Goal: Check status: Check status

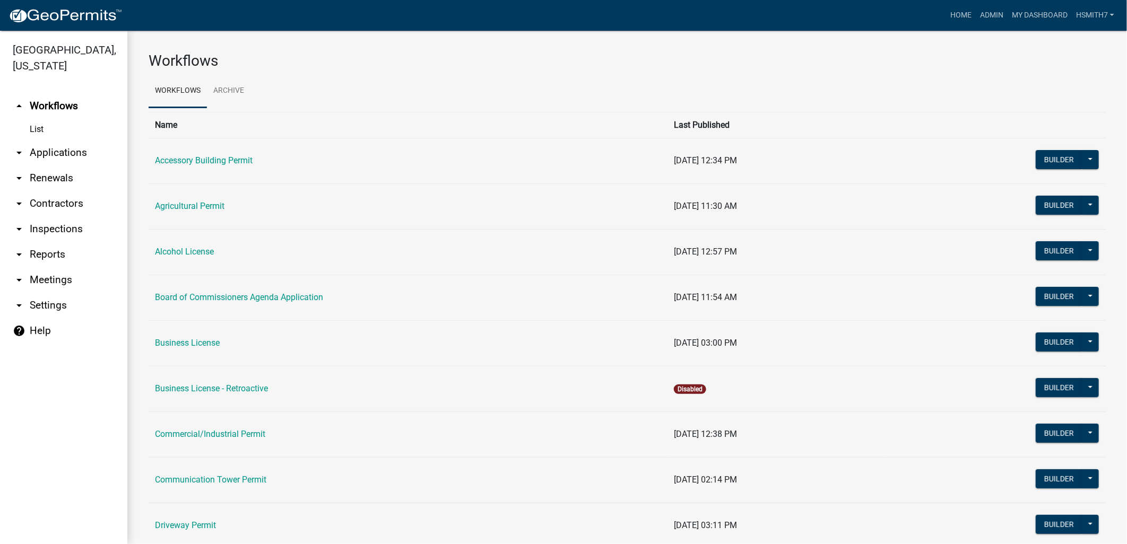
click at [42, 159] on link "arrow_drop_down Applications" at bounding box center [63, 152] width 127 height 25
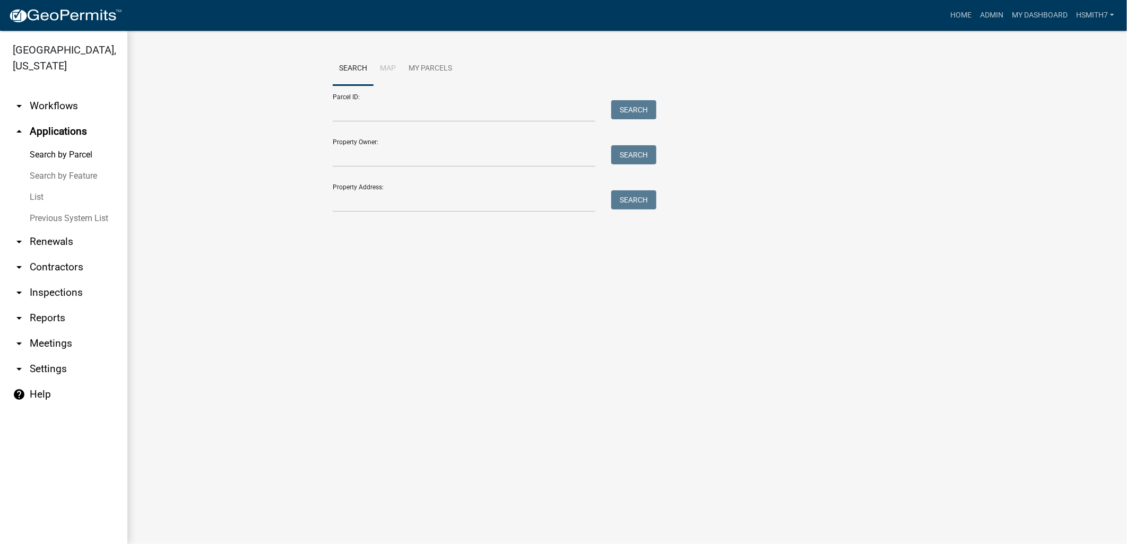
click at [36, 196] on link "List" at bounding box center [63, 197] width 127 height 21
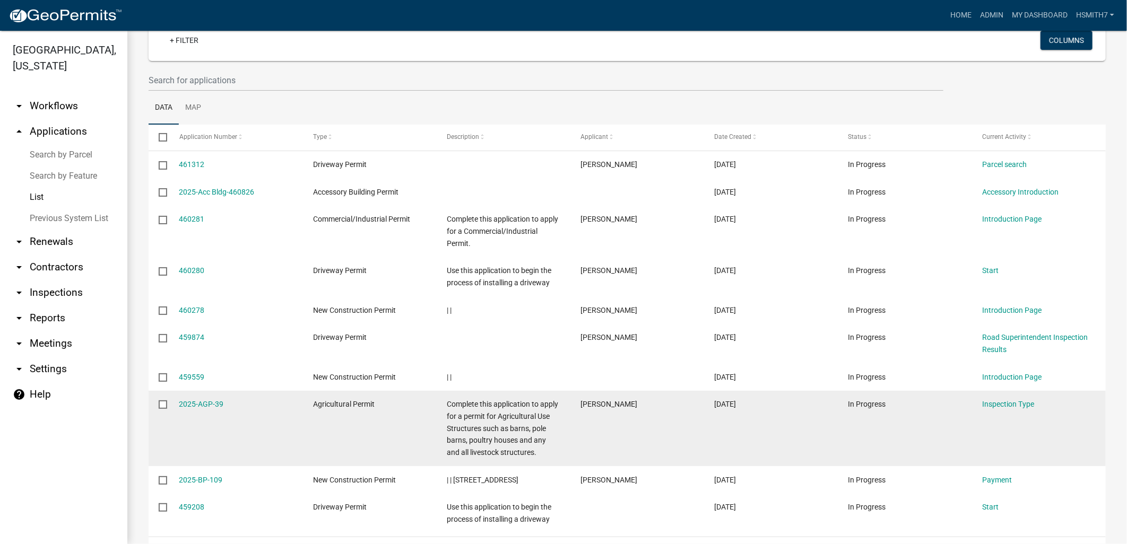
scroll to position [118, 0]
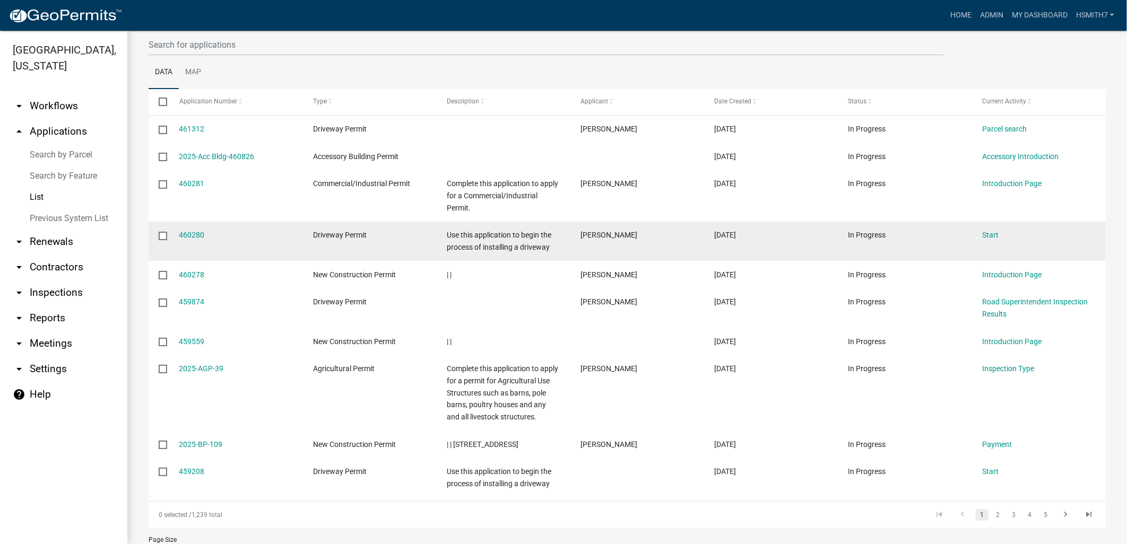
click at [0, 187] on link "List" at bounding box center [63, 197] width 127 height 21
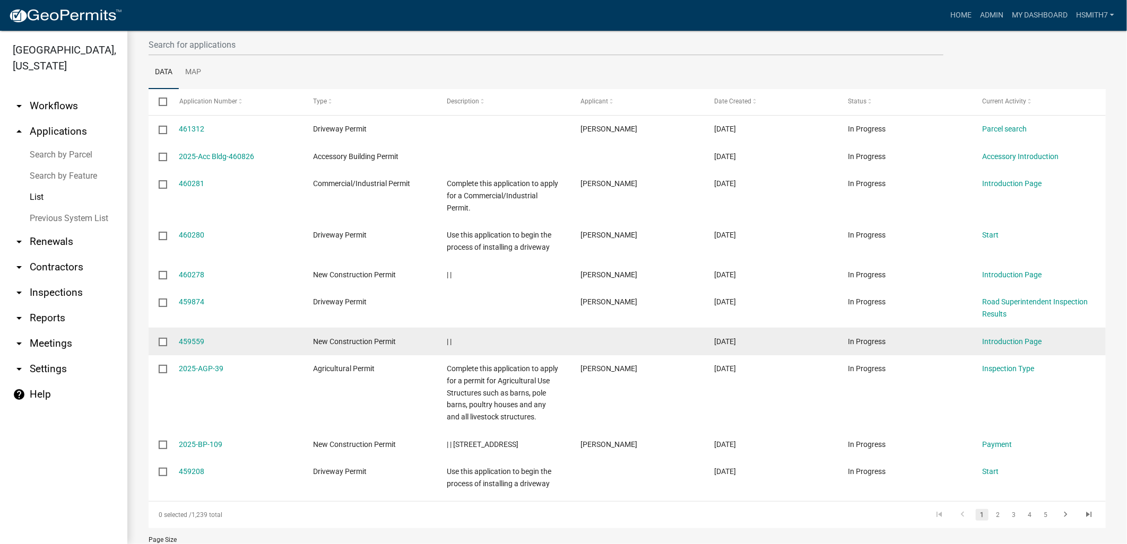
click at [0, 187] on link "List" at bounding box center [63, 197] width 127 height 21
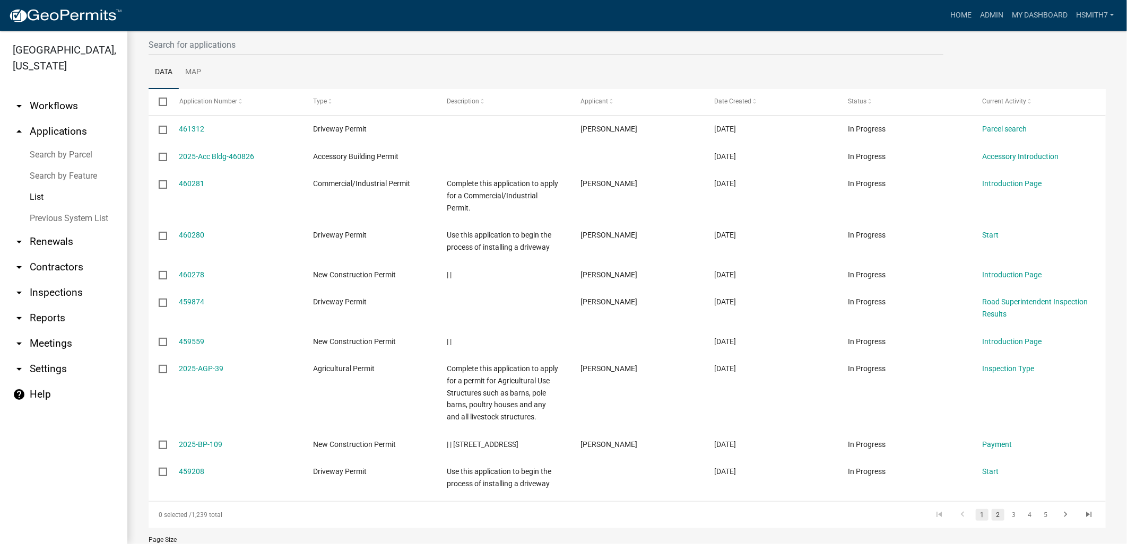
click at [991, 517] on link "2" at bounding box center [997, 515] width 13 height 12
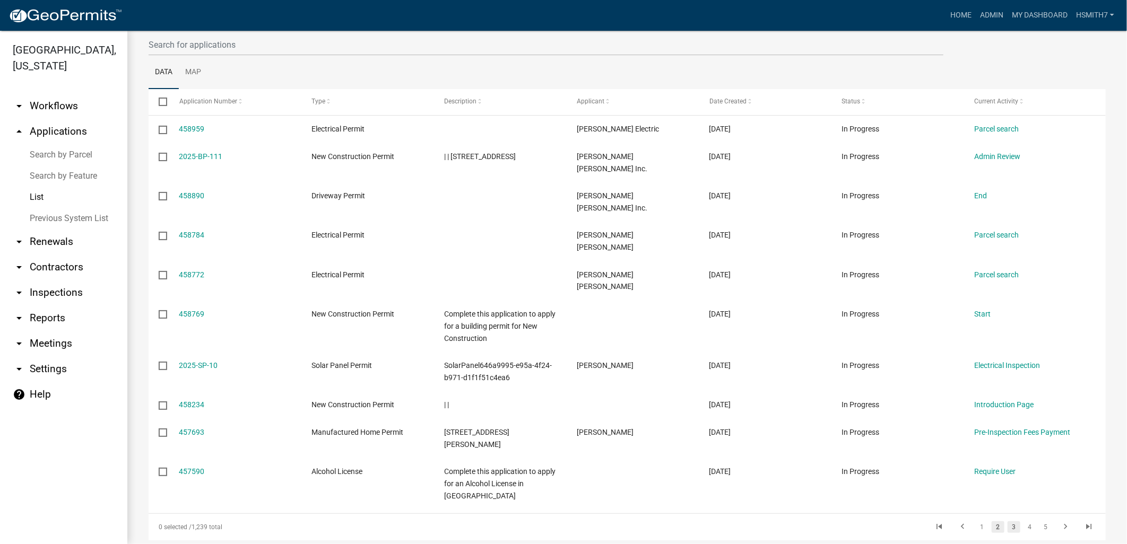
click at [1007, 521] on link "3" at bounding box center [1013, 527] width 13 height 12
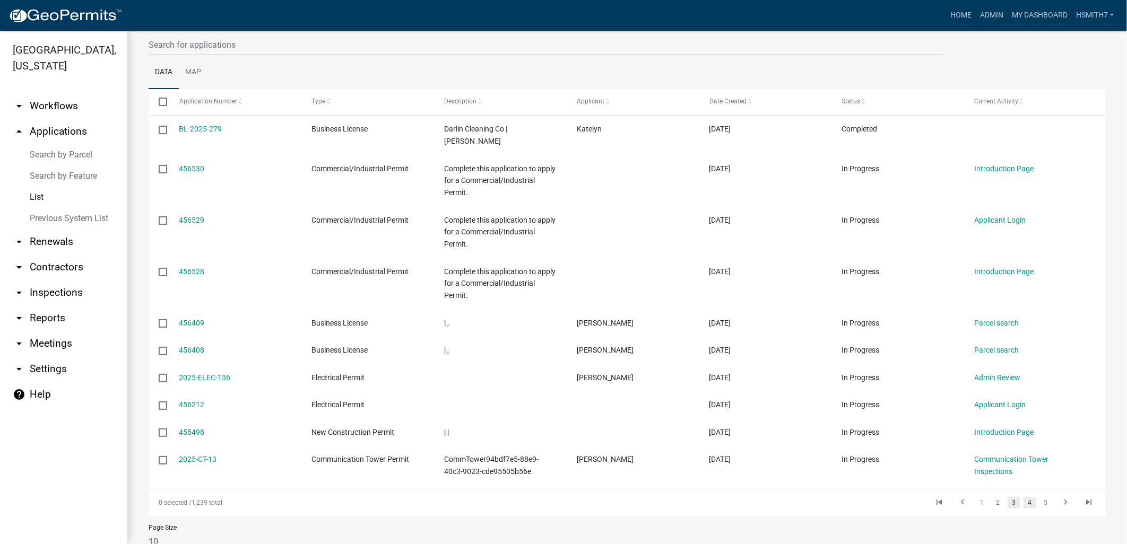
click at [1023, 499] on link "4" at bounding box center [1029, 503] width 13 height 12
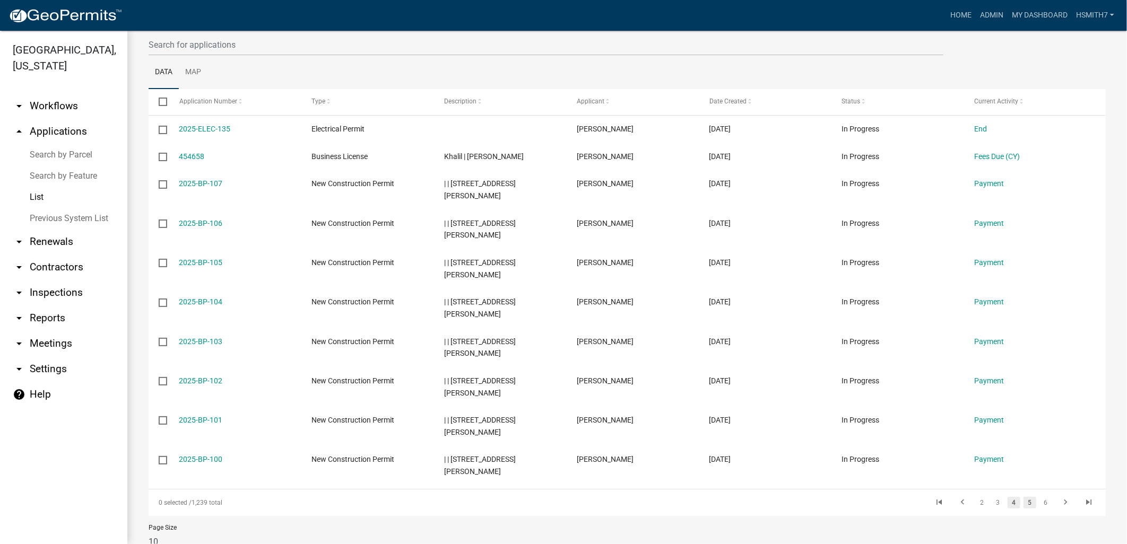
click at [1026, 501] on link "5" at bounding box center [1029, 503] width 13 height 12
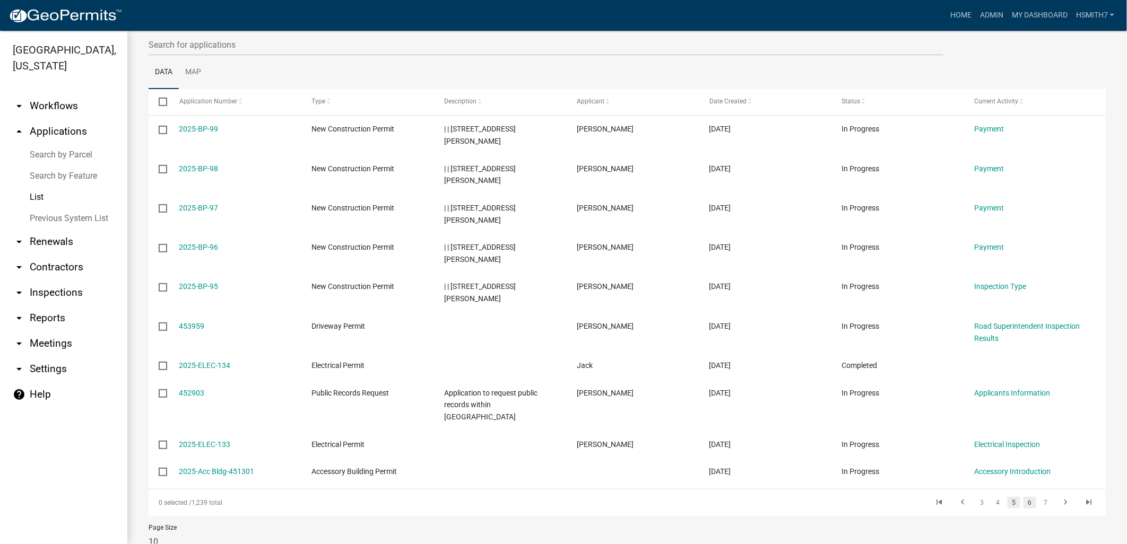
click at [1026, 497] on link "6" at bounding box center [1029, 503] width 13 height 12
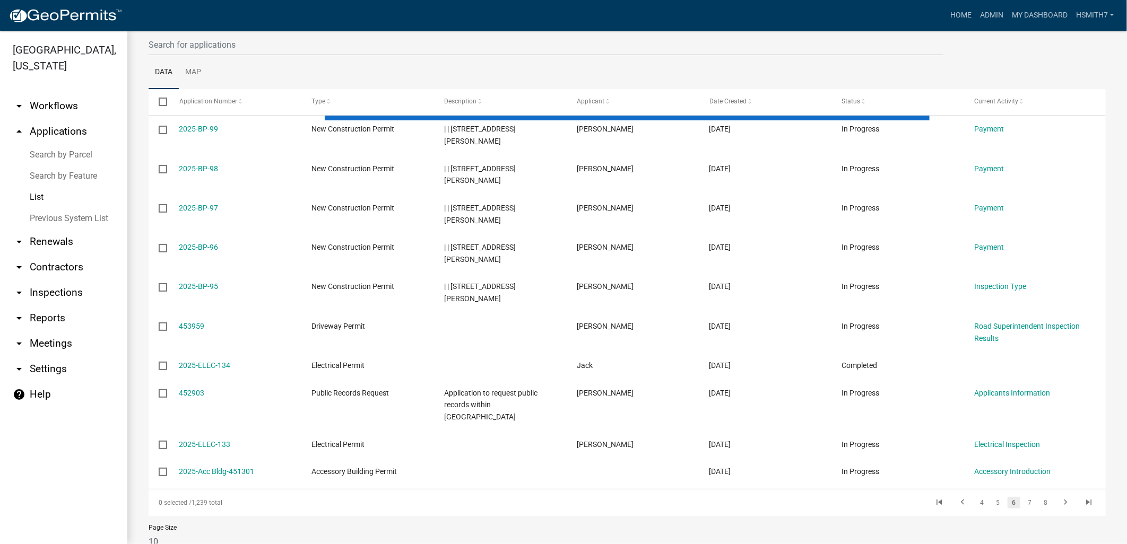
scroll to position [72, 0]
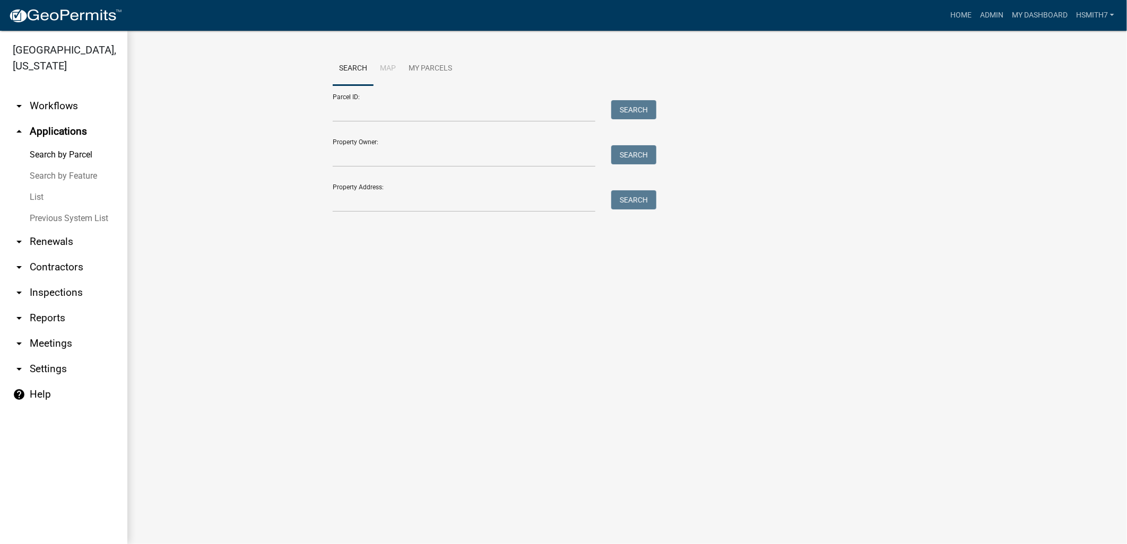
click at [41, 199] on link "List" at bounding box center [63, 197] width 127 height 21
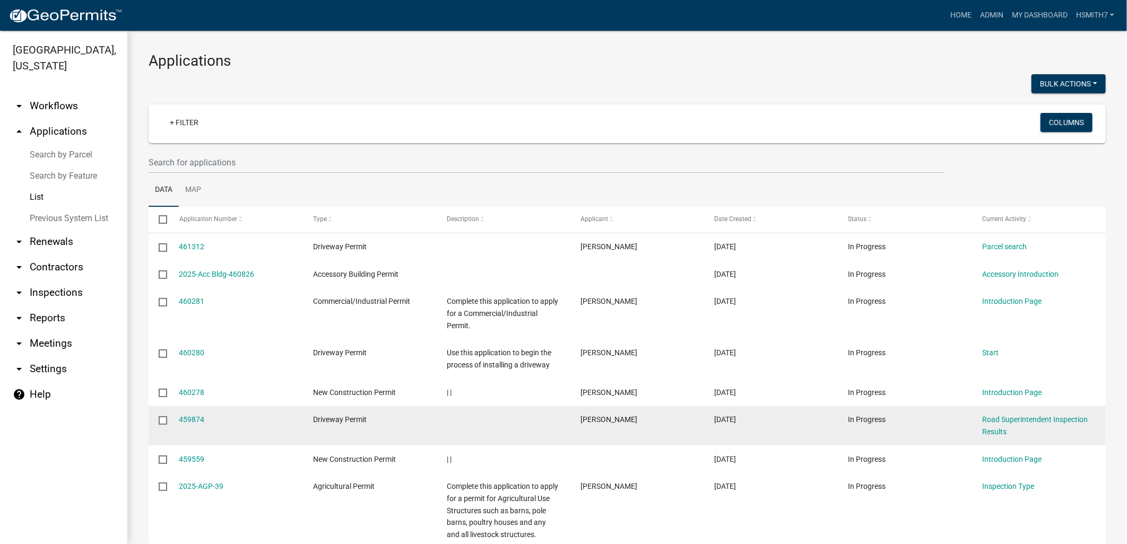
scroll to position [168, 0]
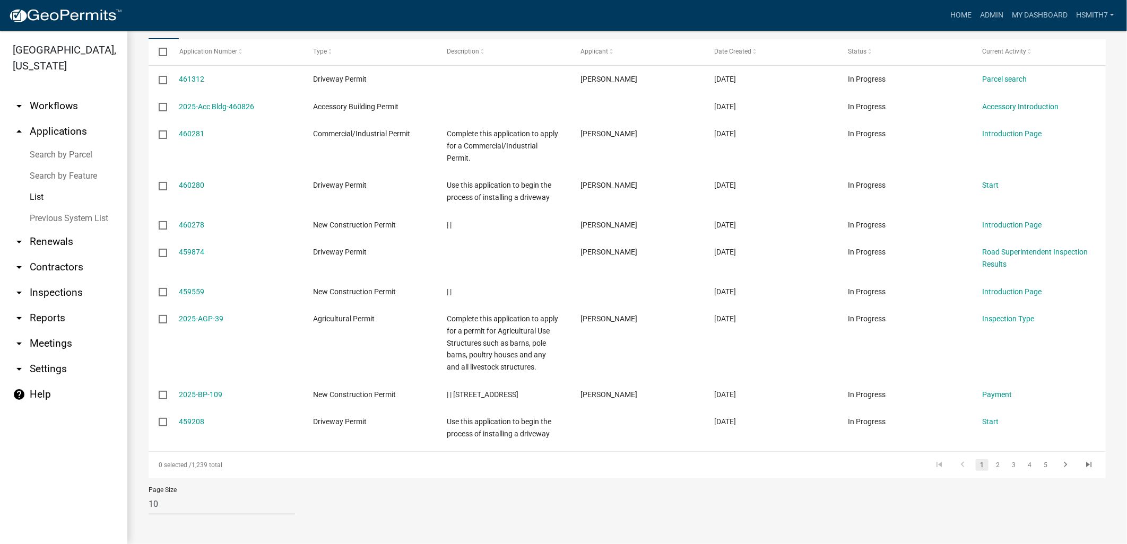
click at [934, 464] on icon "go to first page" at bounding box center [939, 466] width 14 height 13
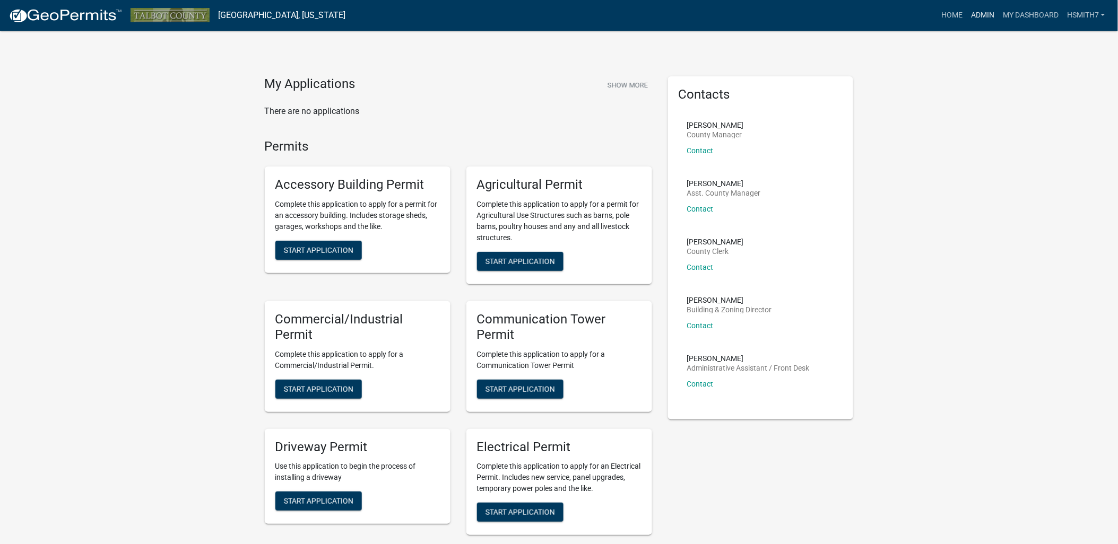
click at [977, 21] on link "Admin" at bounding box center [982, 15] width 32 height 20
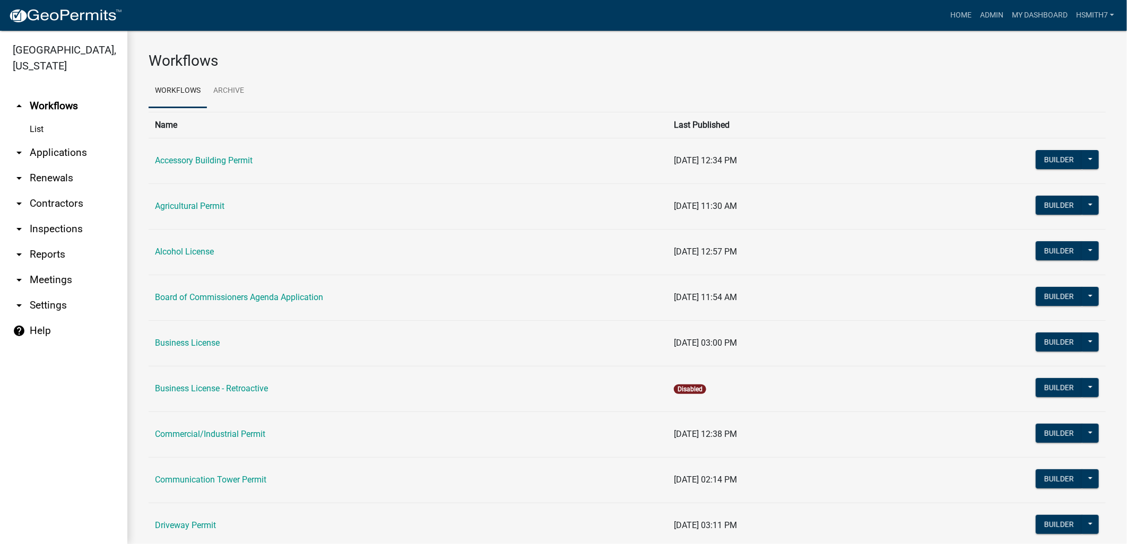
click at [63, 149] on link "arrow_drop_down Applications" at bounding box center [63, 152] width 127 height 25
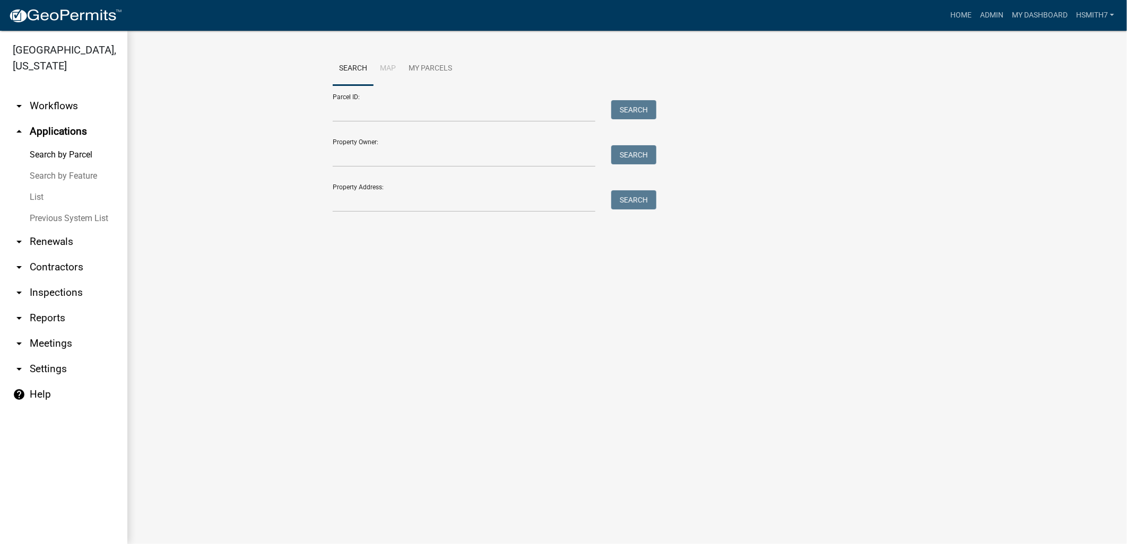
drag, startPoint x: 35, startPoint y: 199, endPoint x: 30, endPoint y: 197, distance: 5.7
click at [34, 199] on link "List" at bounding box center [63, 197] width 127 height 21
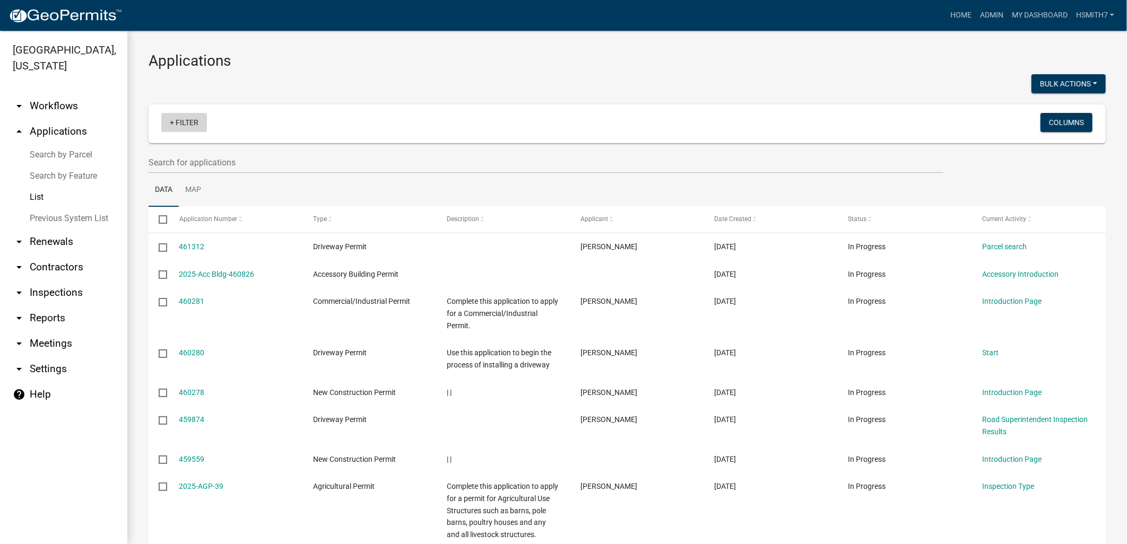
click at [178, 120] on link "+ Filter" at bounding box center [184, 122] width 46 height 19
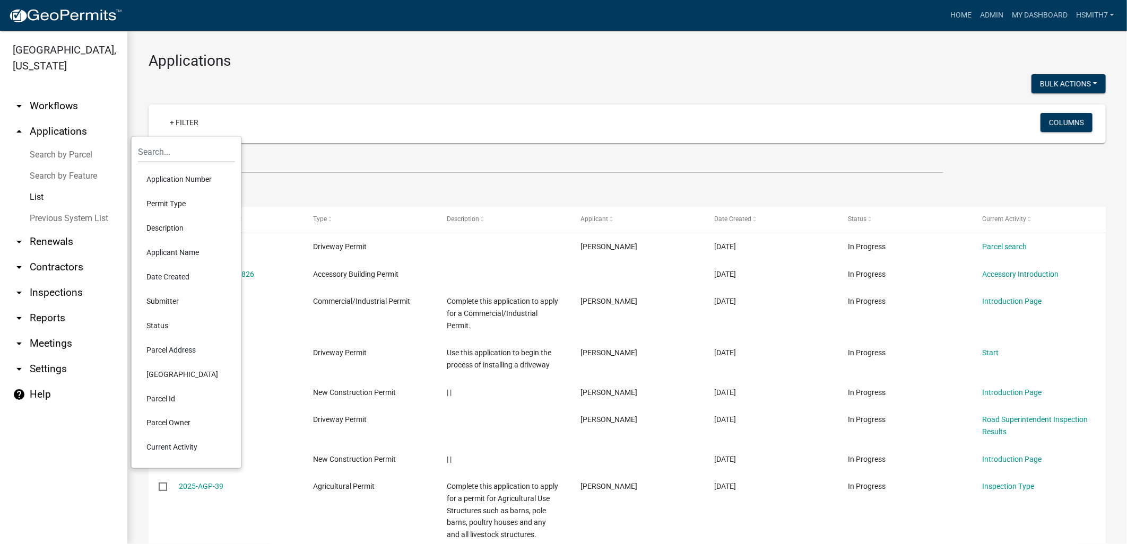
click at [190, 210] on li "Permit Type" at bounding box center [186, 203] width 97 height 24
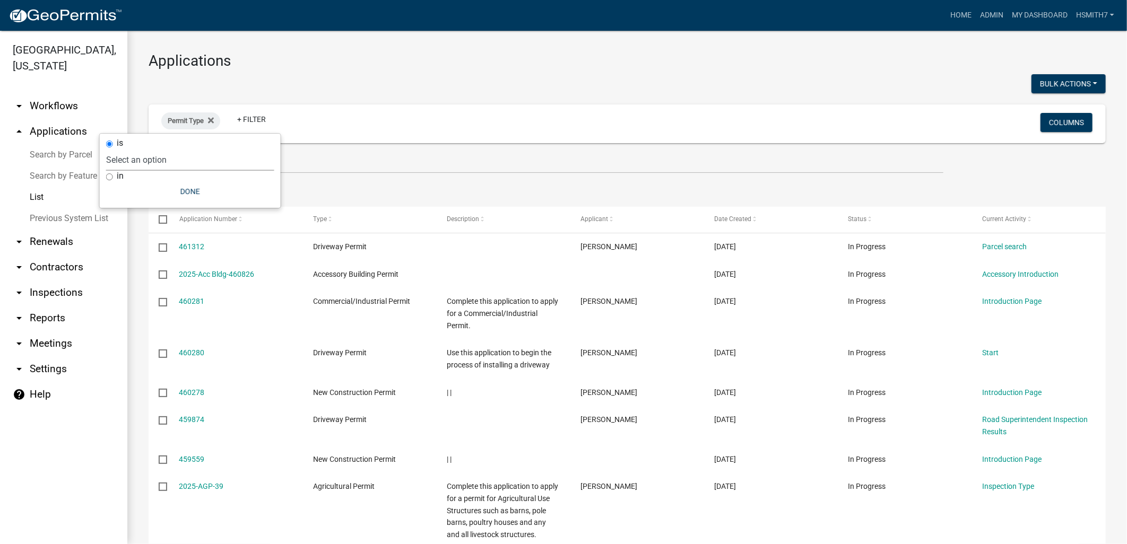
click at [139, 170] on select "Select an option Accessory Building Permit Agricultural Permit Alcohol License …" at bounding box center [190, 160] width 168 height 22
select select "8f0f348d-721e-4407-8947-e3b69b3f0a37"
click at [149, 149] on select "Select an option Accessory Building Permit Agricultural Permit Alcohol License …" at bounding box center [190, 160] width 168 height 22
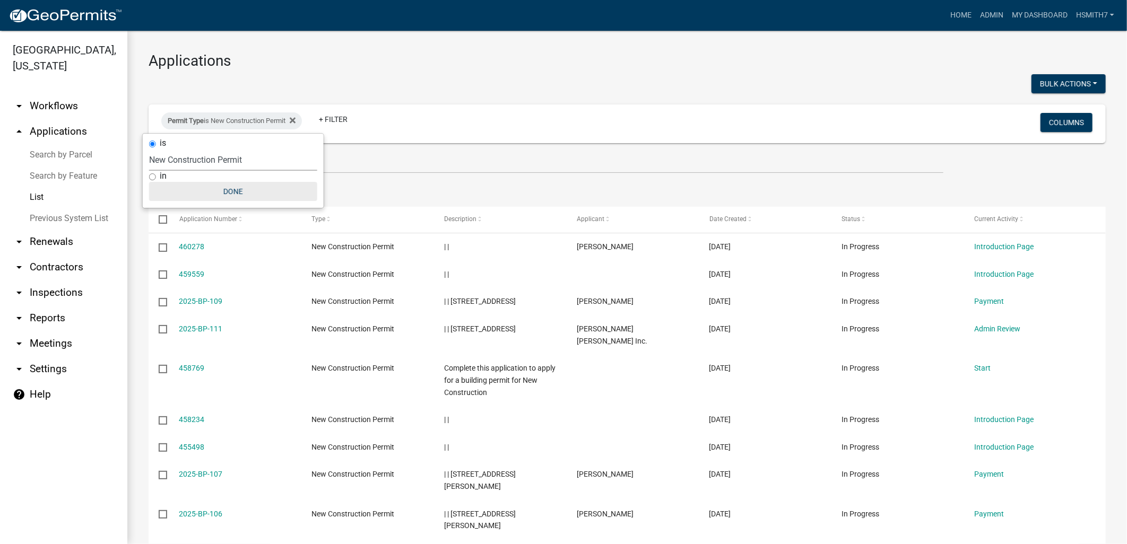
click at [239, 189] on button "Done" at bounding box center [233, 191] width 168 height 19
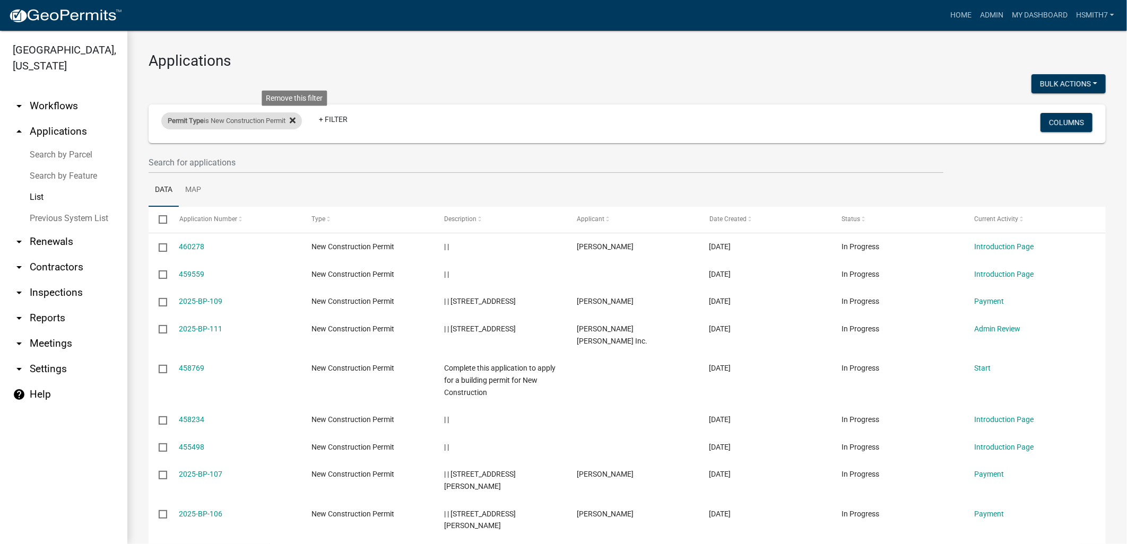
click at [295, 120] on icon at bounding box center [293, 120] width 6 height 6
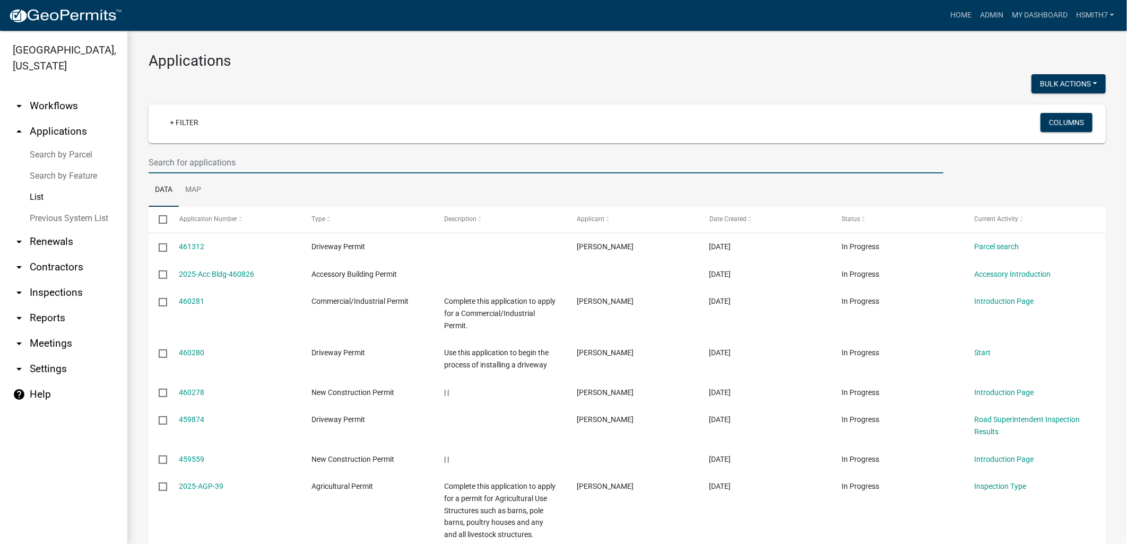
click at [332, 167] on input "text" at bounding box center [546, 163] width 795 height 22
type input "trotter"
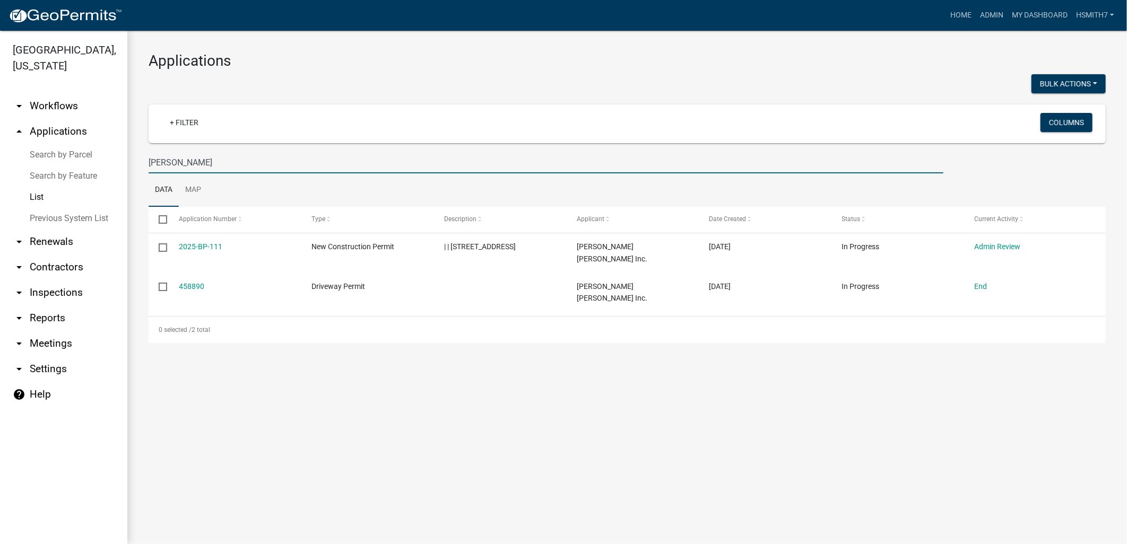
drag, startPoint x: 173, startPoint y: 146, endPoint x: 81, endPoint y: 126, distance: 94.4
click at [85, 131] on div "Talbot County, Georgia arrow_drop_down Workflows List arrow_drop_up Application…" at bounding box center [563, 287] width 1127 height 513
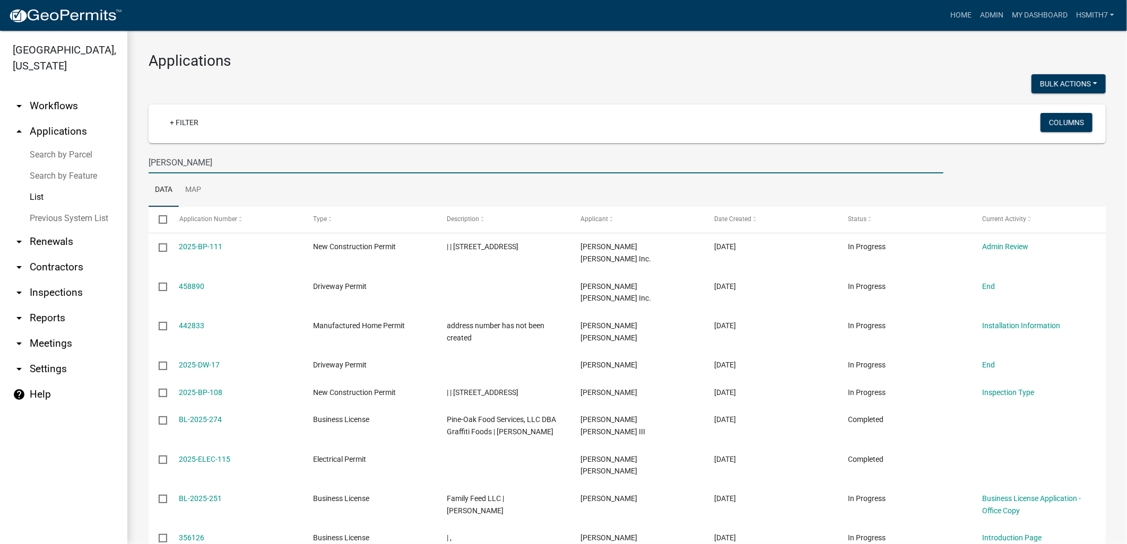
type input "james trotter"
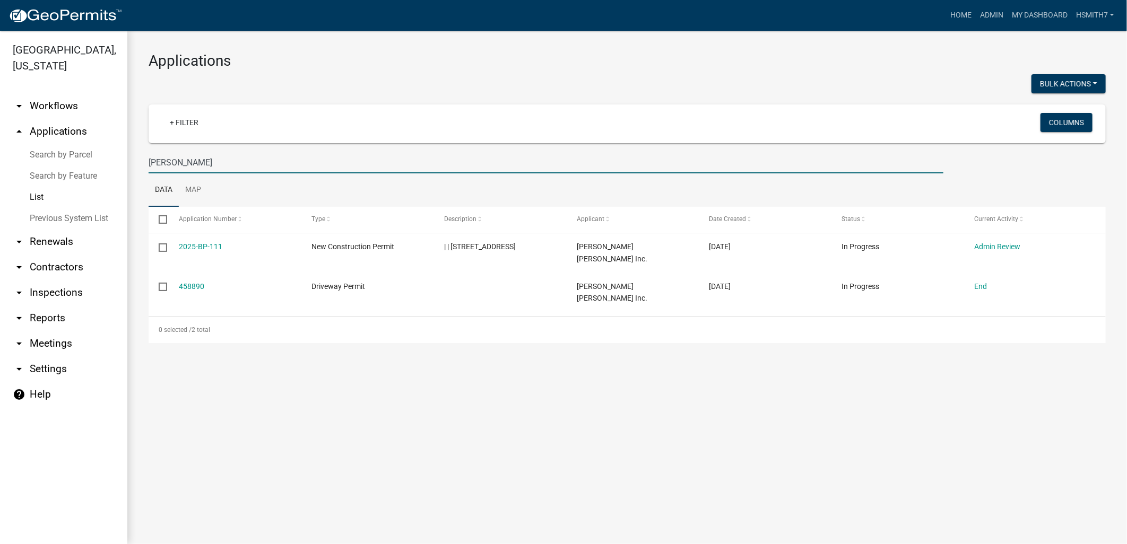
drag, startPoint x: 598, startPoint y: 135, endPoint x: -3, endPoint y: 88, distance: 602.3
click at [0, 88] on html "Internet Explorer does NOT work with GeoPermits. Get a new browser for more sec…" at bounding box center [563, 272] width 1127 height 544
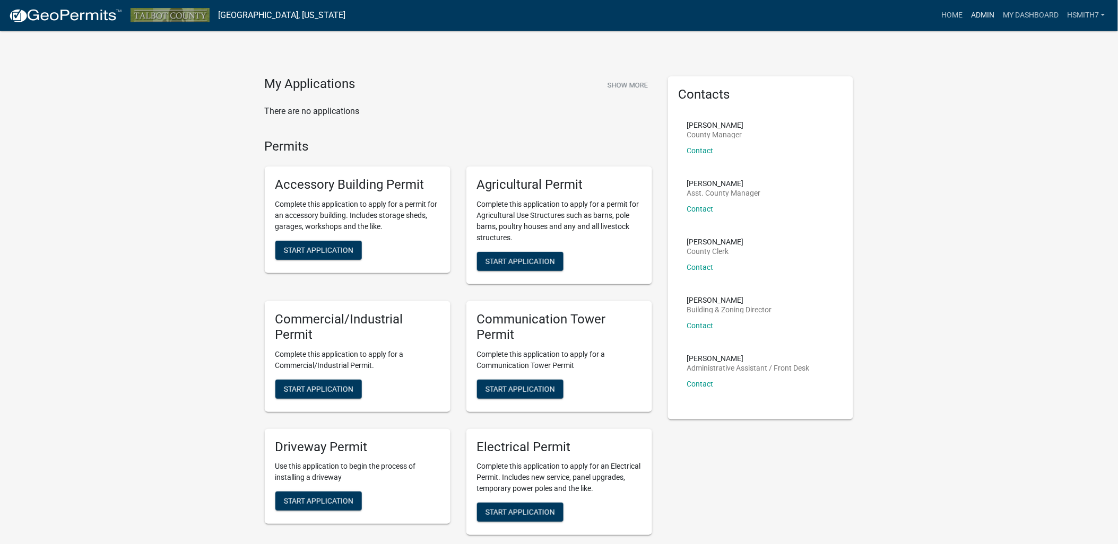
click at [976, 10] on link "Admin" at bounding box center [982, 15] width 32 height 20
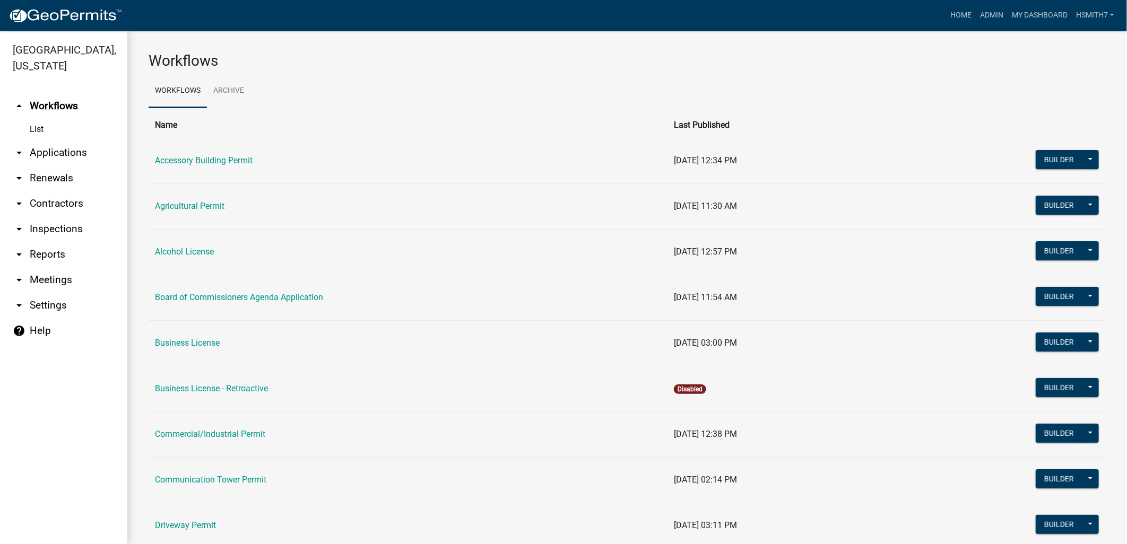
click at [53, 156] on link "arrow_drop_down Applications" at bounding box center [63, 152] width 127 height 25
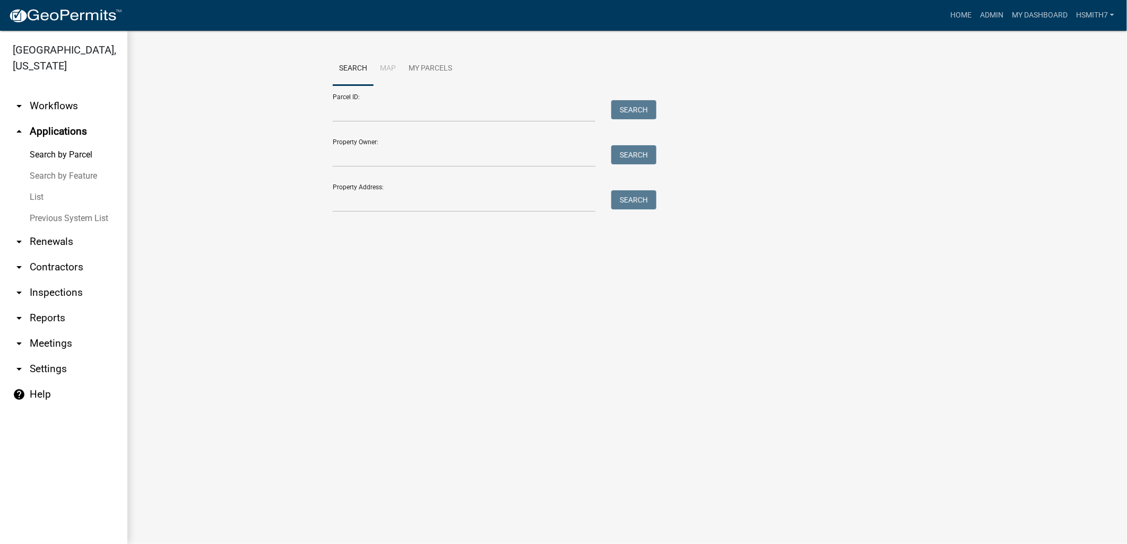
click at [36, 195] on link "List" at bounding box center [63, 197] width 127 height 21
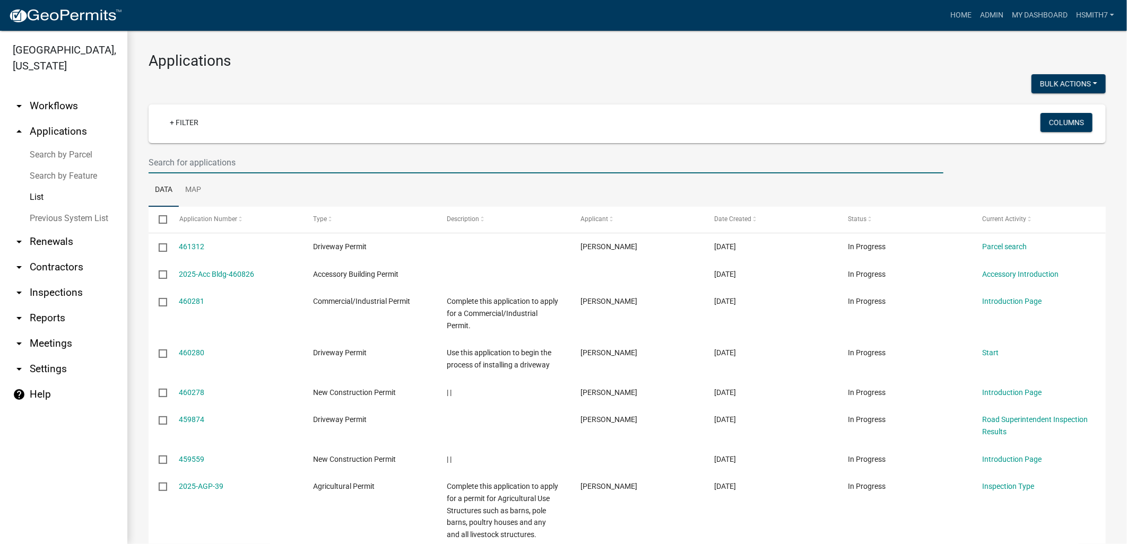
click at [223, 171] on input "text" at bounding box center [546, 163] width 795 height 22
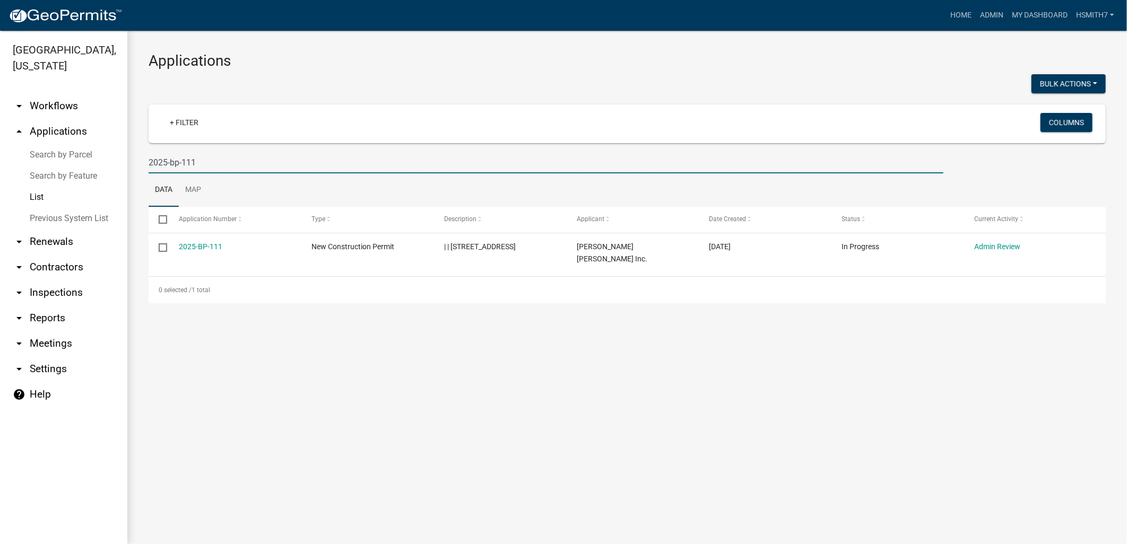
type input "2025-bp-111"
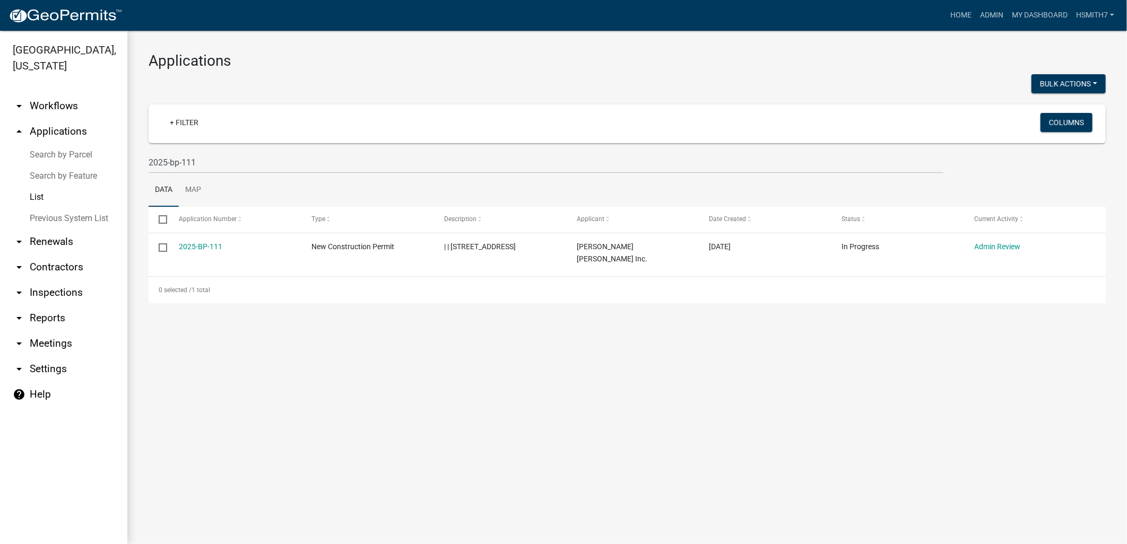
click at [39, 189] on link "List" at bounding box center [63, 197] width 127 height 21
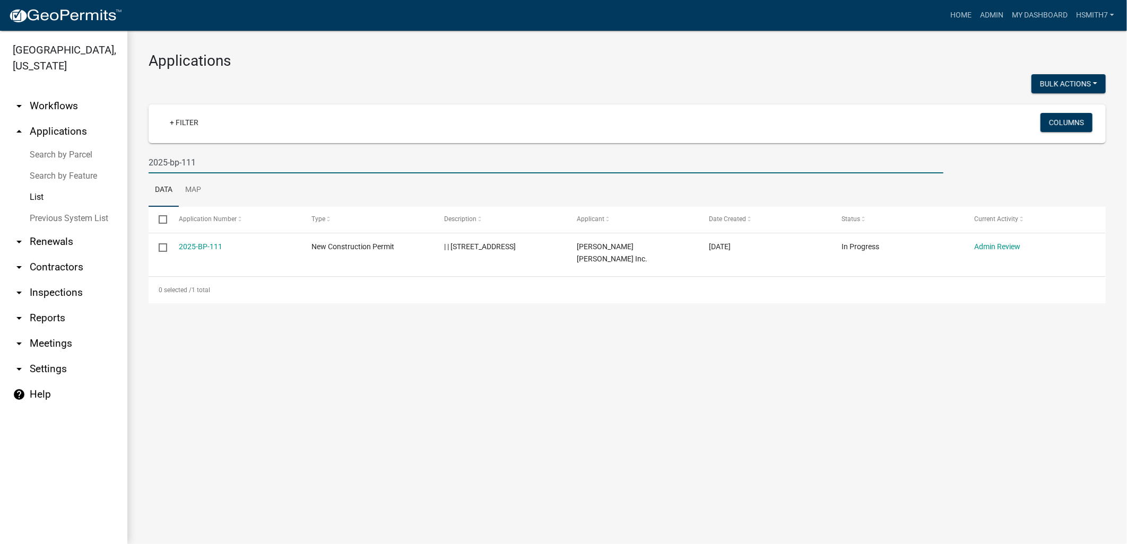
drag, startPoint x: 112, startPoint y: 160, endPoint x: 97, endPoint y: 159, distance: 15.4
click at [97, 159] on div "Talbot County, Georgia arrow_drop_down Workflows List arrow_drop_up Application…" at bounding box center [563, 287] width 1127 height 513
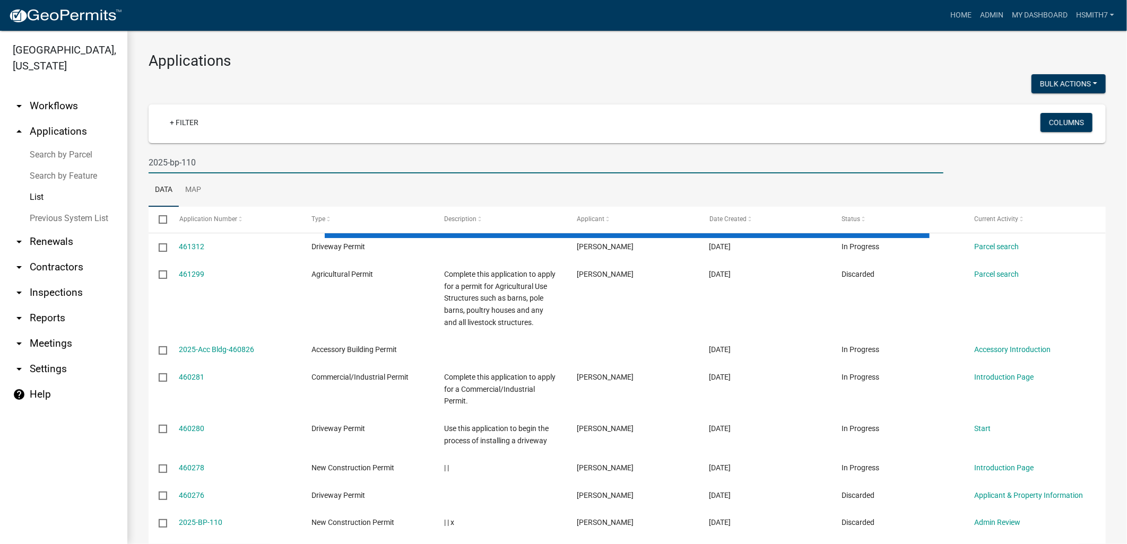
type input "2025-bp-110"
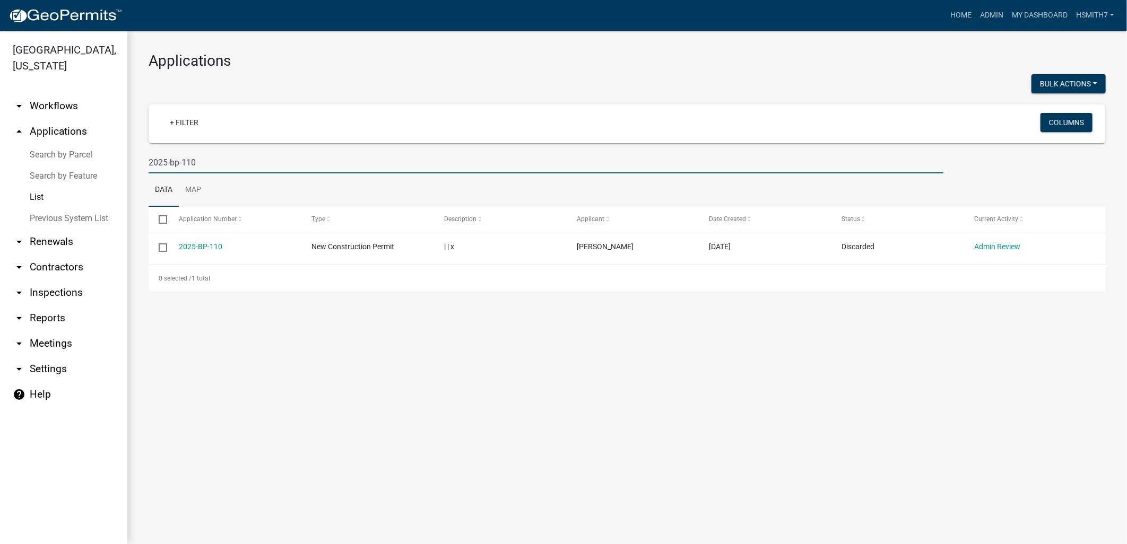
click at [206, 245] on link "2025-BP-110" at bounding box center [200, 246] width 43 height 8
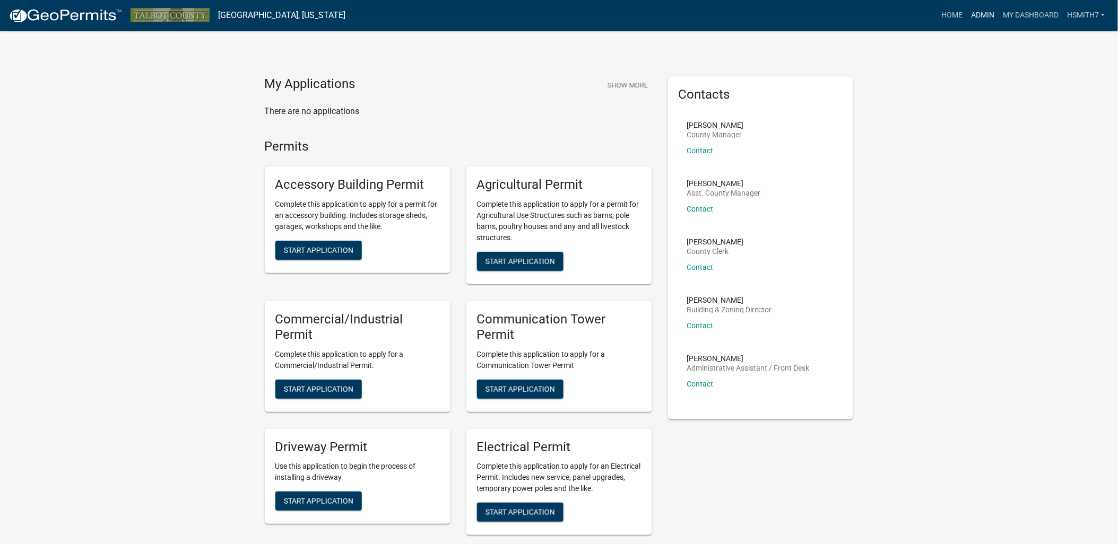
click at [980, 11] on link "Admin" at bounding box center [982, 15] width 32 height 20
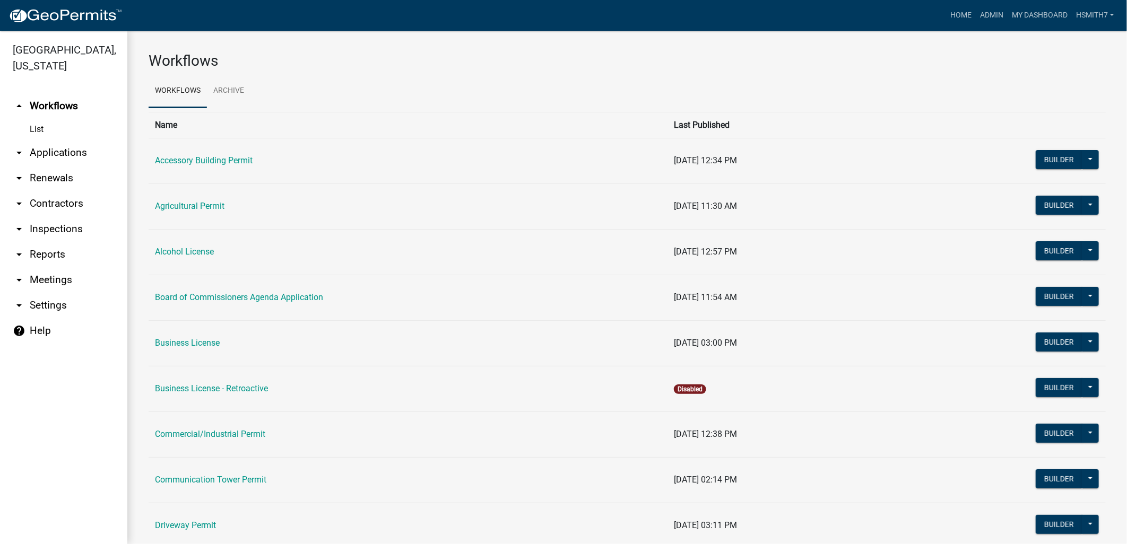
click at [50, 151] on link "arrow_drop_down Applications" at bounding box center [63, 152] width 127 height 25
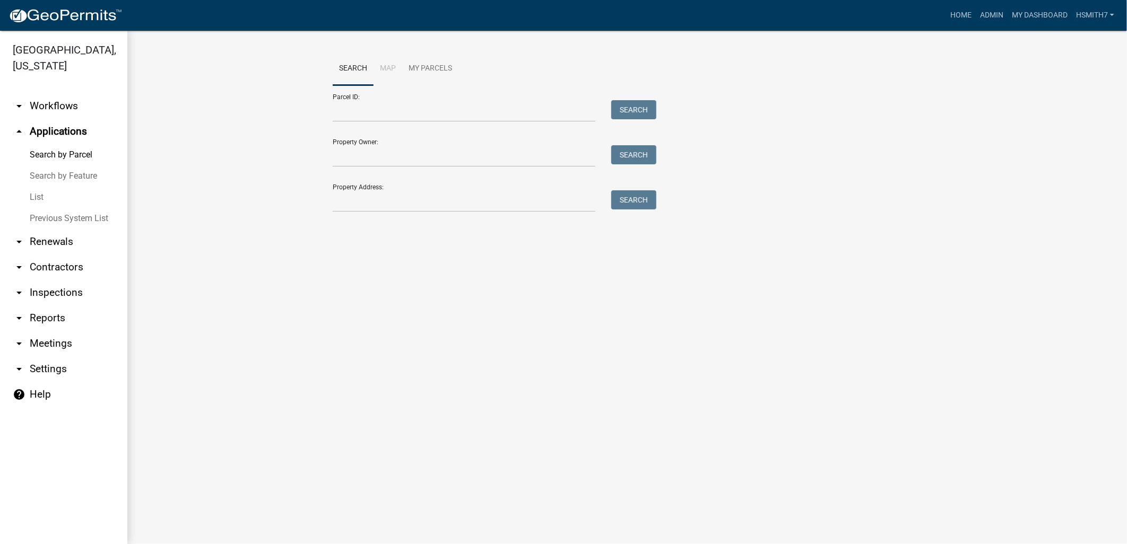
click at [40, 193] on link "List" at bounding box center [63, 197] width 127 height 21
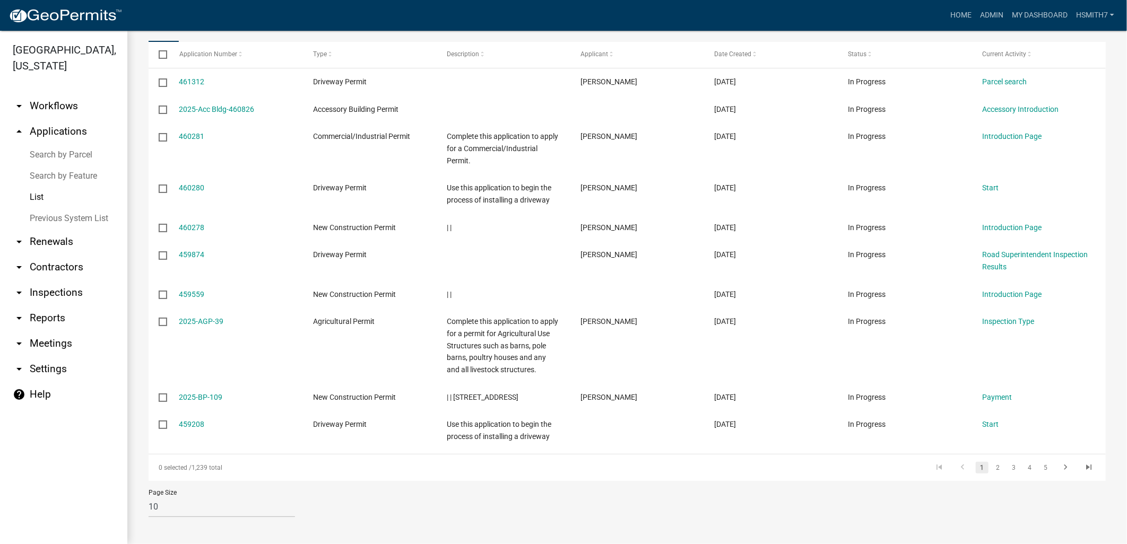
scroll to position [168, 0]
click at [993, 466] on link "2" at bounding box center [997, 465] width 13 height 12
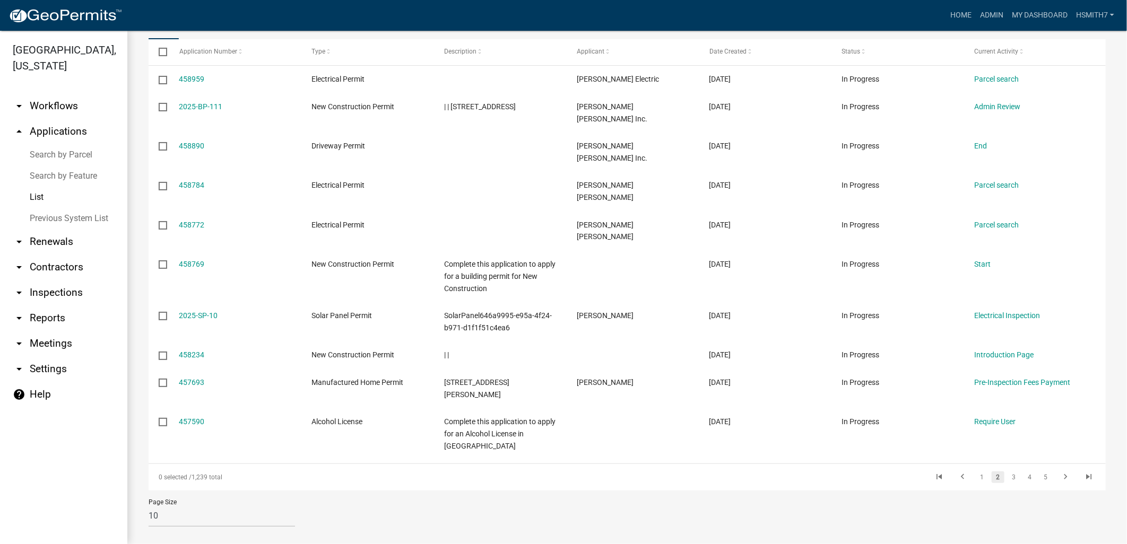
scroll to position [120, 0]
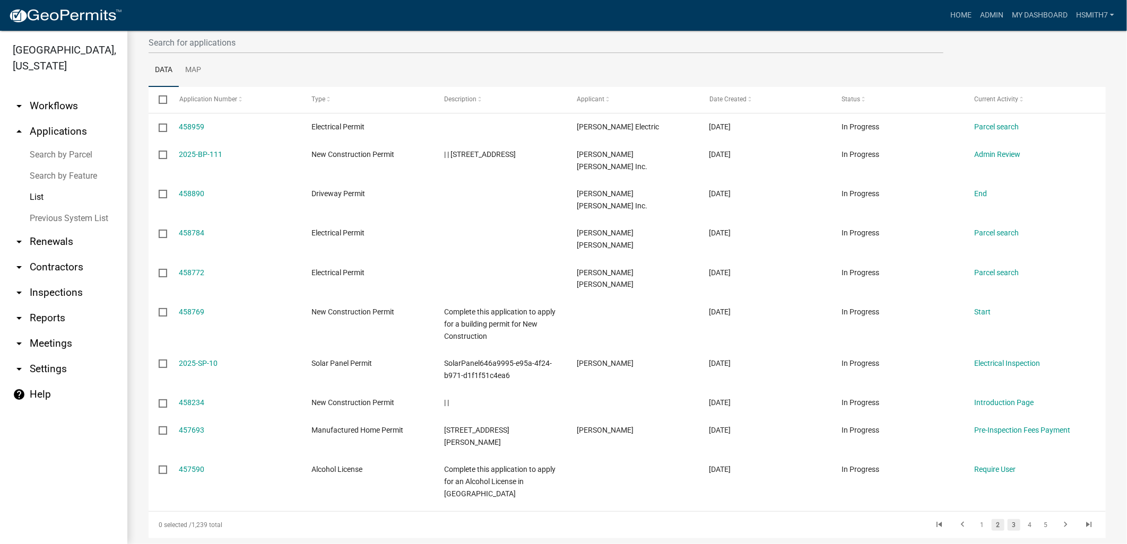
click at [1007, 519] on link "3" at bounding box center [1013, 525] width 13 height 12
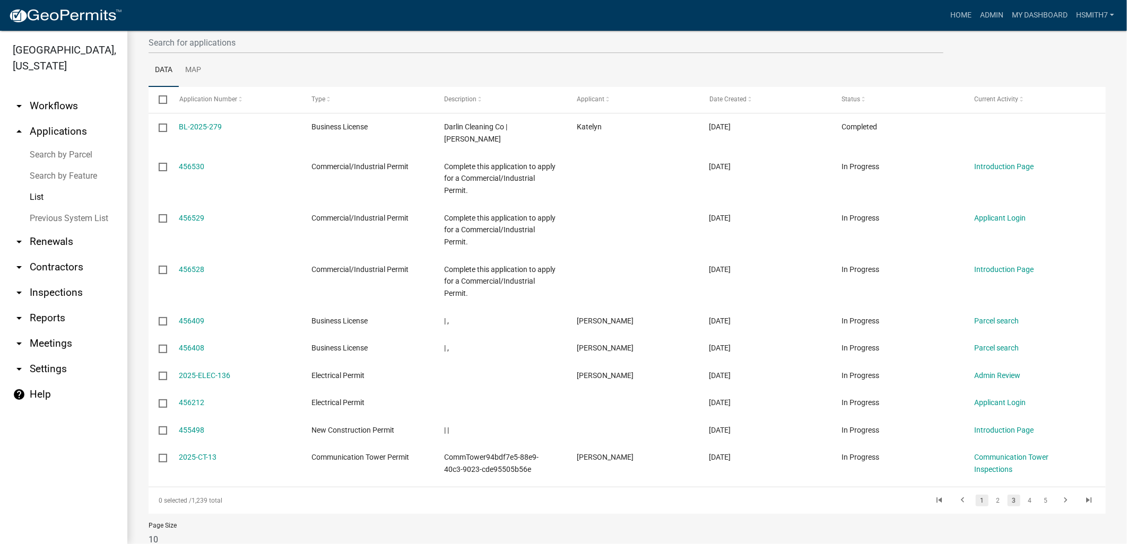
click at [975, 495] on link "1" at bounding box center [981, 501] width 13 height 12
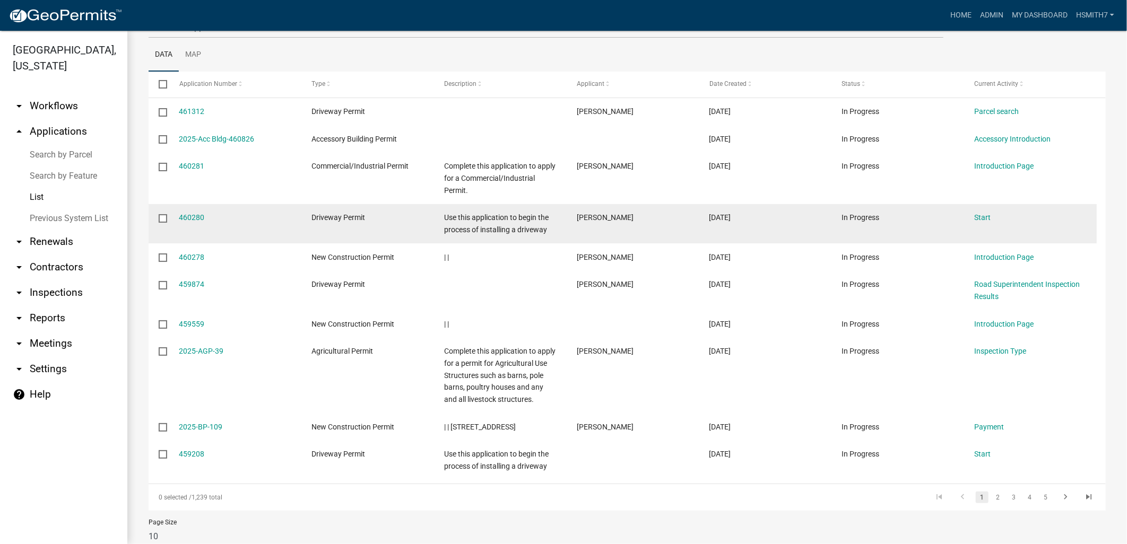
scroll to position [109, 0]
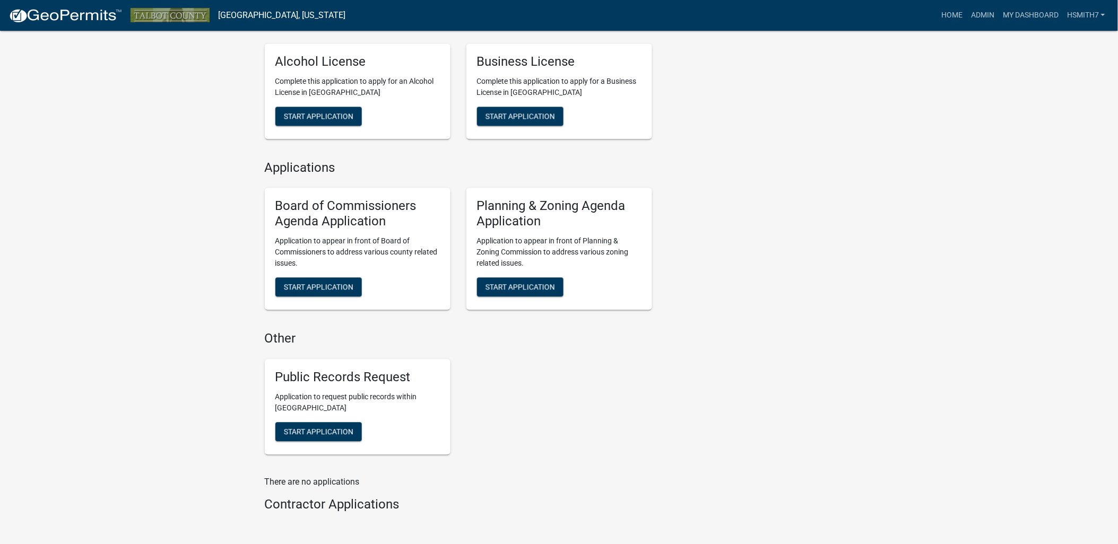
scroll to position [819, 0]
